Goal: Task Accomplishment & Management: Manage account settings

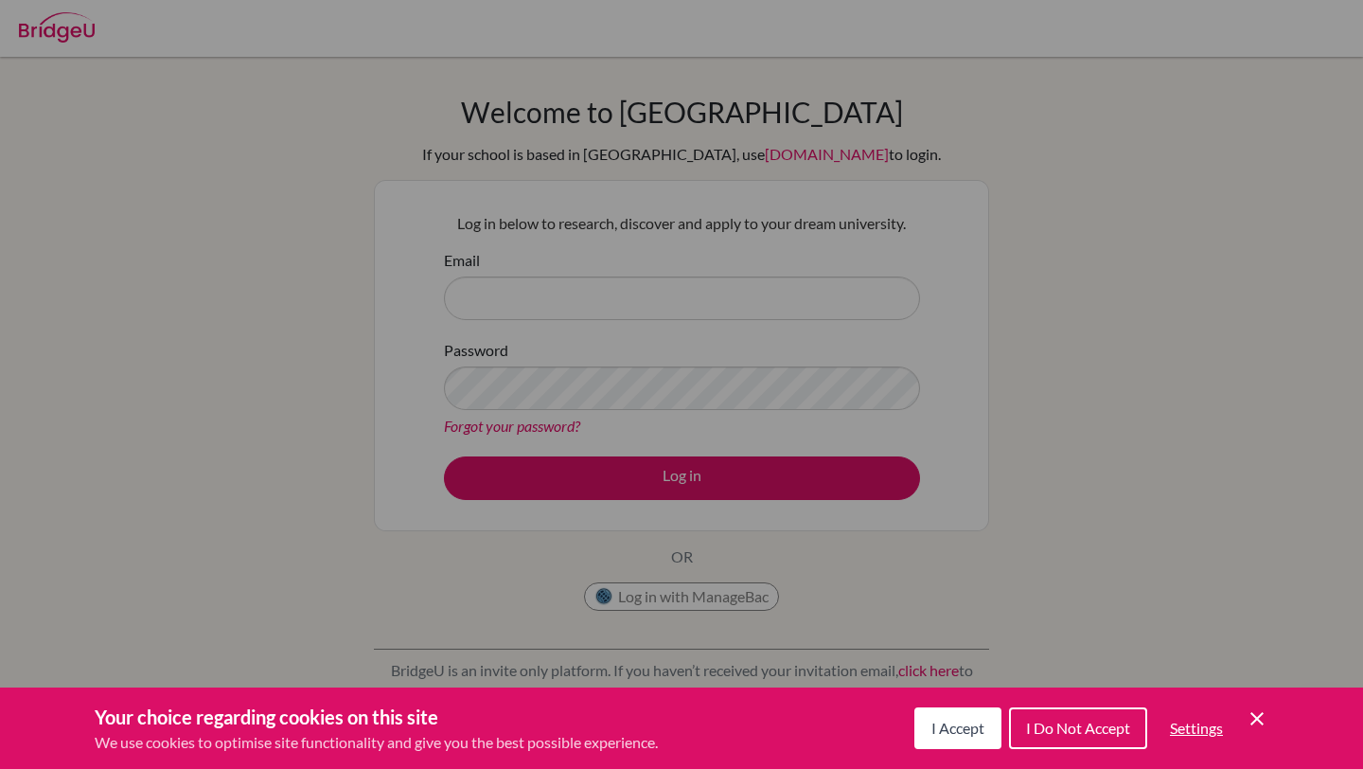
click at [1246, 718] on icon "Cookie Control Close Icon" at bounding box center [1257, 718] width 23 height 23
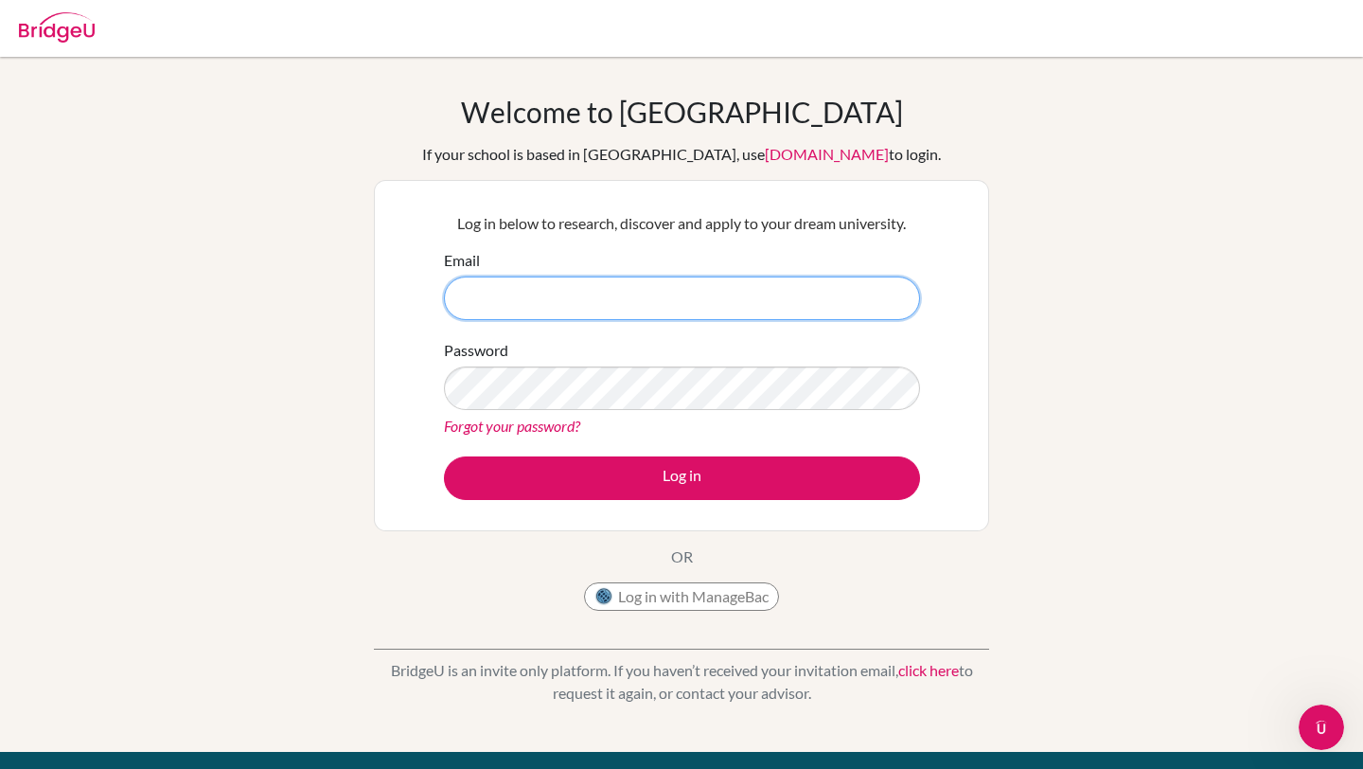
click at [652, 293] on input "Email" at bounding box center [682, 298] width 476 height 44
paste input "[EMAIL_ADDRESS][DOMAIN_NAME]"
type input "[EMAIL_ADDRESS][DOMAIN_NAME]"
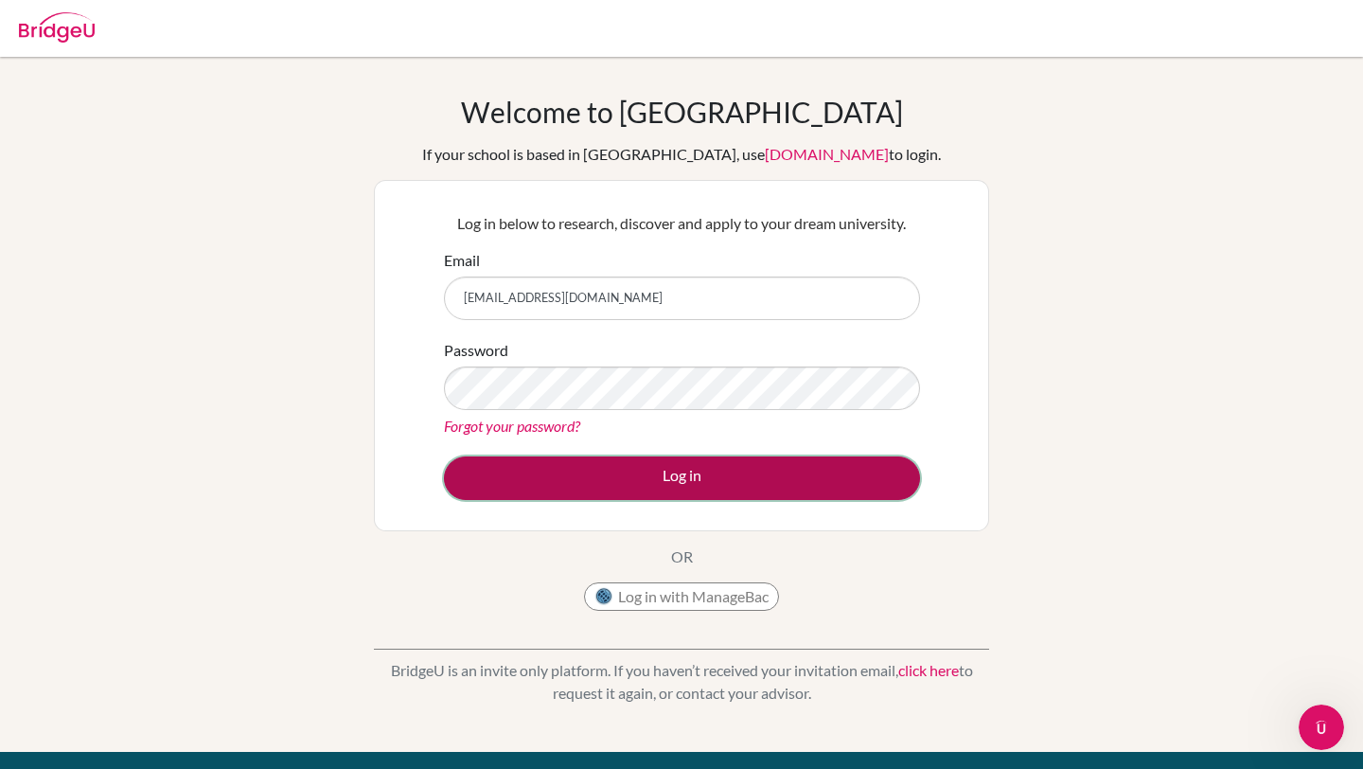
click at [567, 465] on button "Log in" at bounding box center [682, 478] width 476 height 44
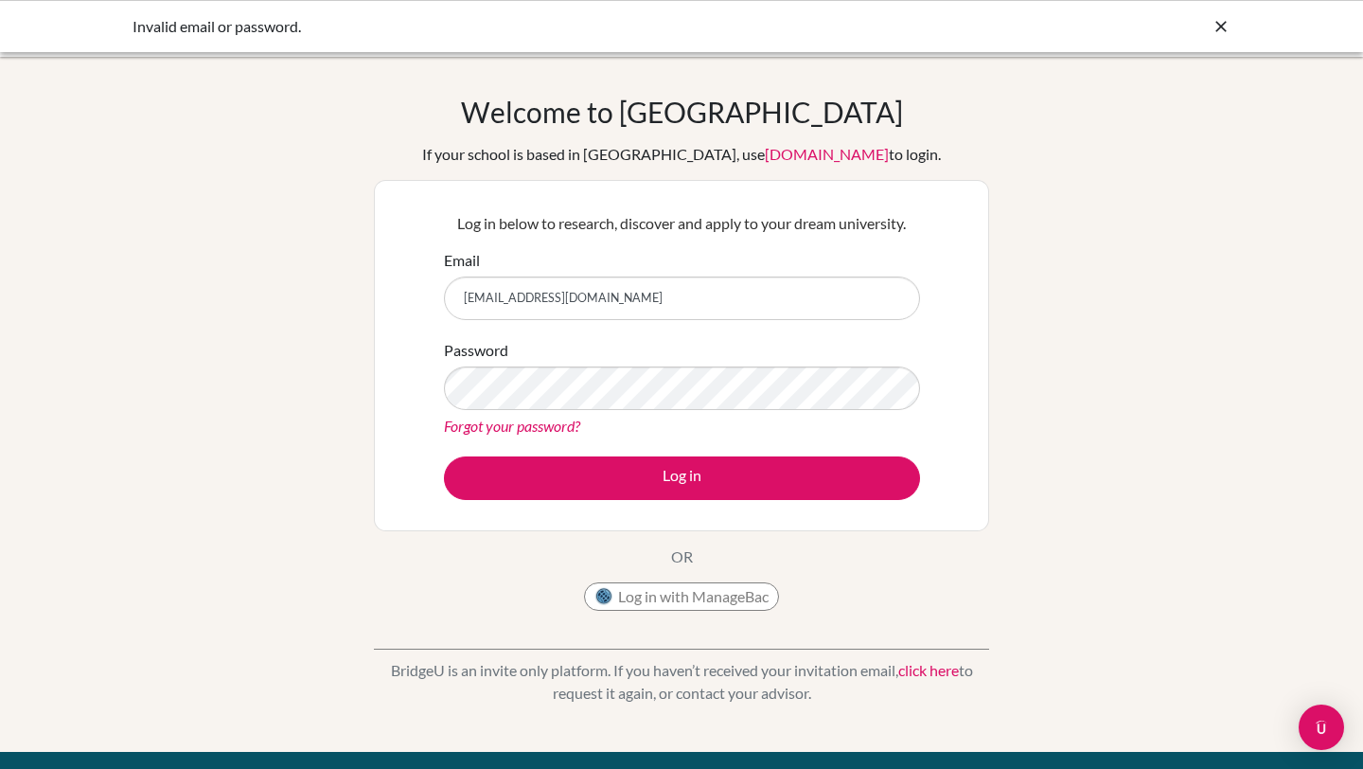
click at [557, 421] on link "Forgot your password?" at bounding box center [512, 425] width 136 height 18
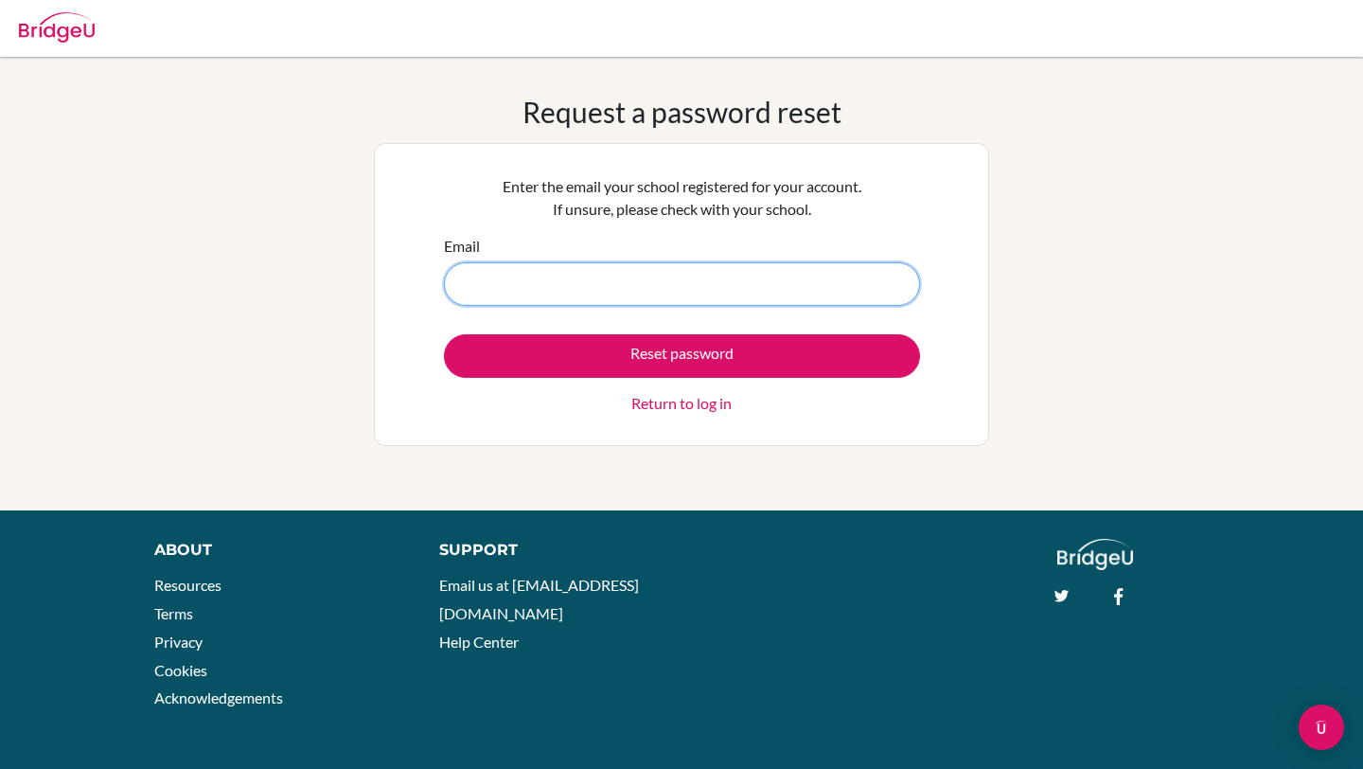
paste input "[EMAIL_ADDRESS][DOMAIN_NAME]"
type input "[EMAIL_ADDRESS][DOMAIN_NAME]"
